Goal: Book appointment/travel/reservation

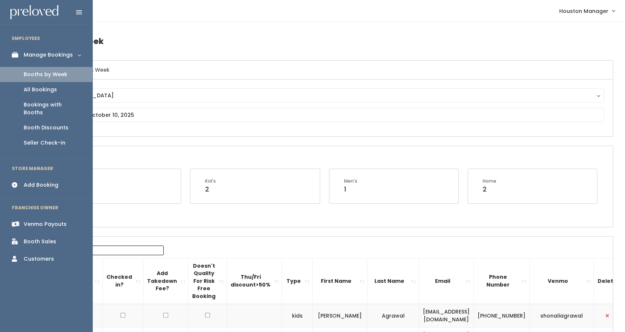
click at [63, 71] on div "Booths by Week" at bounding box center [46, 75] width 44 height 8
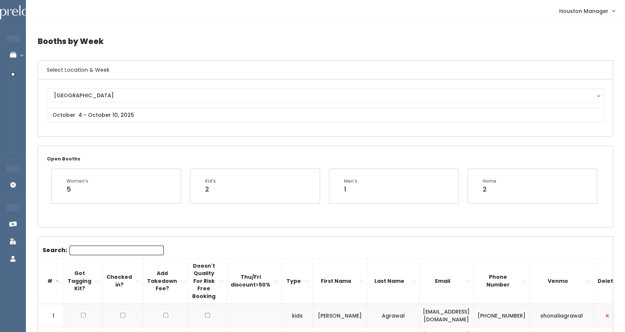
click at [95, 122] on div "[GEOGRAPHIC_DATA] [GEOGRAPHIC_DATA]" at bounding box center [325, 107] width 557 height 39
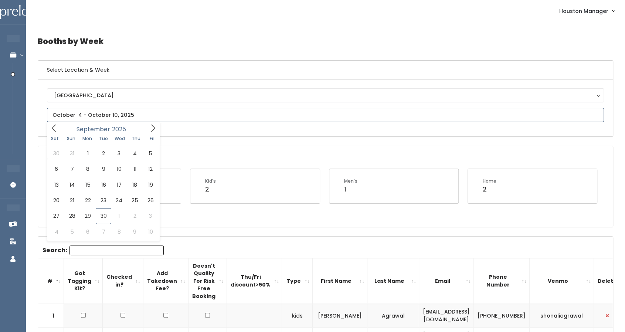
click at [95, 116] on input "text" at bounding box center [325, 115] width 557 height 14
click at [151, 125] on icon at bounding box center [153, 128] width 8 height 8
type input "[DATE] to [DATE]"
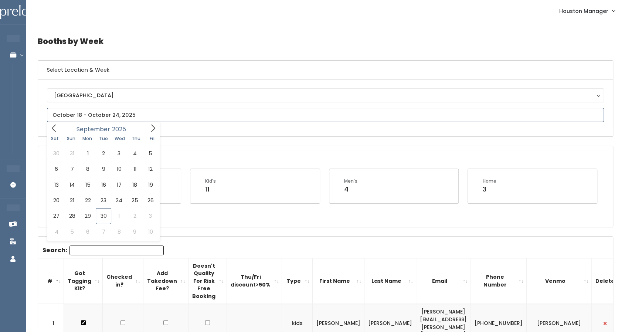
click at [92, 115] on input "text" at bounding box center [325, 115] width 557 height 14
click at [155, 125] on icon at bounding box center [153, 128] width 8 height 8
type input "[DATE] to [DATE]"
